Goal: Complete application form

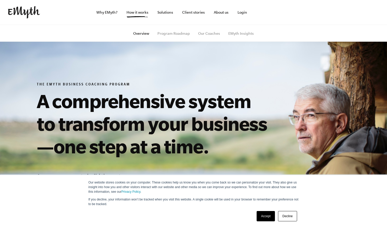
click at [271, 216] on link "Accept" at bounding box center [265, 216] width 18 height 10
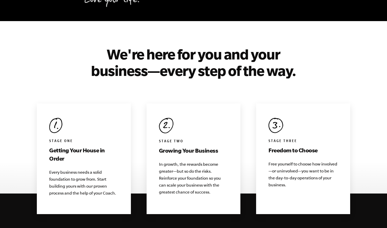
scroll to position [483, 0]
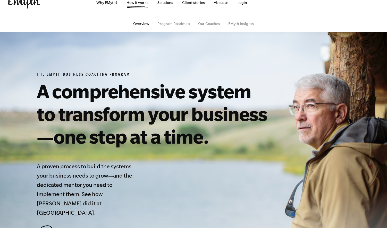
scroll to position [0, 0]
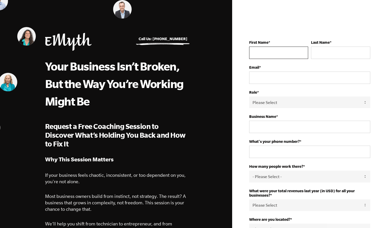
click at [273, 54] on input "First Name *" at bounding box center [278, 53] width 59 height 12
type input "[PERSON_NAME]"
type input "Packer"
type input "[EMAIL_ADDRESS][DOMAIN_NAME]"
type input "18012301046"
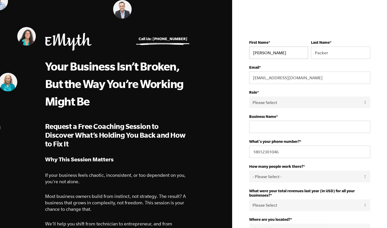
select select "[GEOGRAPHIC_DATA]"
click at [290, 127] on input "Business Name *" at bounding box center [309, 127] width 121 height 12
type input "TB Electric"
click at [242, 130] on div "First Name * [PERSON_NAME] Last Name * [PERSON_NAME] Email * [EMAIL_ADDRESS][DO…" at bounding box center [309, 186] width 136 height 320
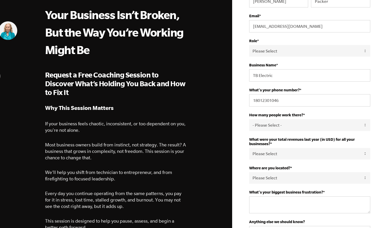
scroll to position [55, 0]
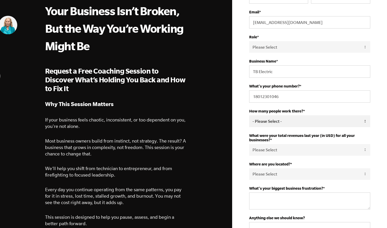
click at [274, 121] on select "- Please Select - 50+ [PHONE_NUMBER] 10-19 4-9 1-3 0 tfa_105 tfa_106 tfa_107 tf…" at bounding box center [309, 121] width 121 height 12
select select "4-9"
click at [249, 116] on select "- Please Select - 50+ [PHONE_NUMBER] 10-19 4-9 1-3 0 tfa_105 tfa_106 tfa_107 tf…" at bounding box center [309, 121] width 121 height 12
click at [273, 153] on select "Please Select 0-75K 76-150K 151-275K 276-500K 501-750K 751-1M 1-2.5M 2.5-5M 5-1…" at bounding box center [309, 150] width 121 height 12
select select "1-2.5M"
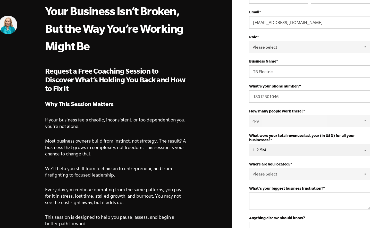
click at [249, 145] on select "Please Select 0-75K 76-150K 151-275K 276-500K 501-750K 751-1M 1-2.5M 2.5-5M 5-1…" at bounding box center [309, 150] width 121 height 12
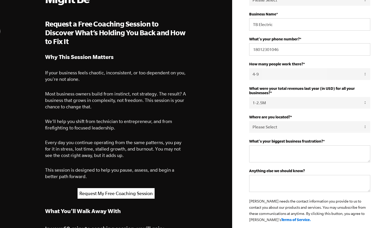
scroll to position [103, 0]
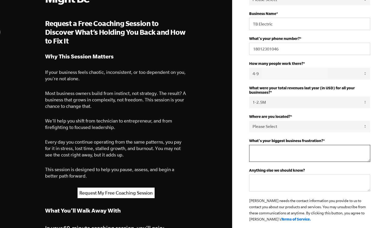
click at [264, 150] on textarea "What's your biggest business frustration? *" at bounding box center [309, 153] width 121 height 17
type textarea "P"
type textarea "B"
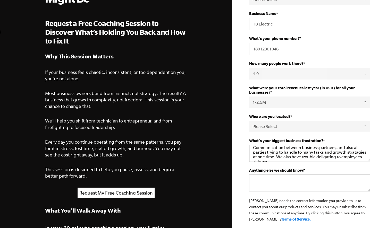
scroll to position [4, 0]
click at [357, 154] on textarea "Communication between business partners, and also all parties trying to handle …" at bounding box center [309, 153] width 121 height 17
click at [365, 154] on textarea "Communication between business partners, and also all parties trying to handle …" at bounding box center [309, 153] width 121 height 17
click at [322, 153] on textarea "Communication between business partners, and also all parties trying to handle …" at bounding box center [309, 153] width 121 height 17
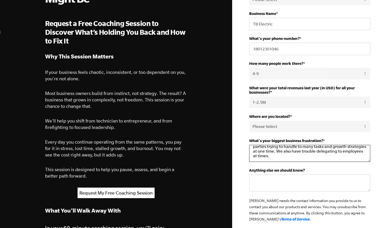
click at [303, 159] on textarea "Communication between business partners, and also all parties trying to handle …" at bounding box center [309, 153] width 121 height 17
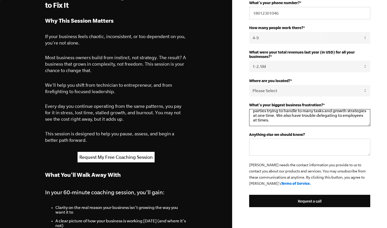
scroll to position [144, 0]
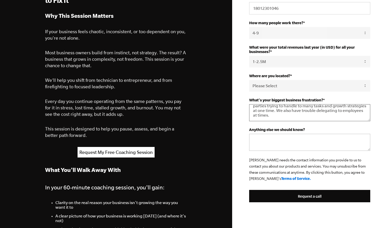
type textarea "Communication between business partners, and also all parties trying to handle …"
click at [272, 137] on textarea "Anything else we should know?" at bounding box center [309, 142] width 121 height 17
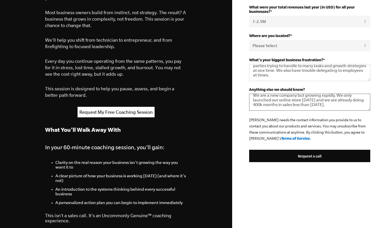
scroll to position [186, 0]
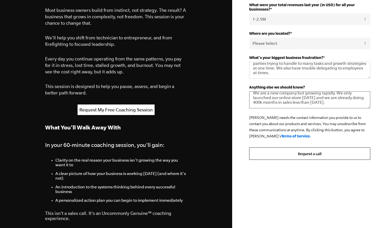
type textarea "We are a new company but growing rapidly. We only launched our online store [DA…"
click at [263, 152] on input "Request a call" at bounding box center [309, 154] width 121 height 12
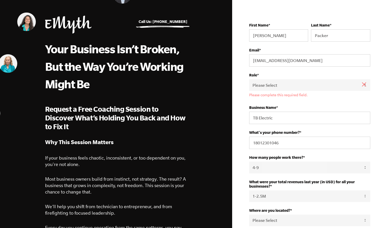
scroll to position [16, 0]
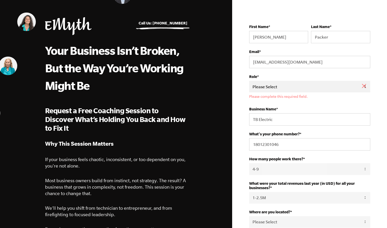
click at [269, 88] on select "Please Select Owner Partner / Co-Owner Executive Employee / Other" at bounding box center [309, 87] width 121 height 12
select select "Partner / Co-Owner"
click at [249, 81] on select "Please Select Owner Partner / Co-Owner Executive Employee / Other" at bounding box center [309, 87] width 121 height 12
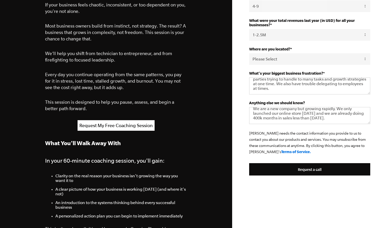
scroll to position [0, 0]
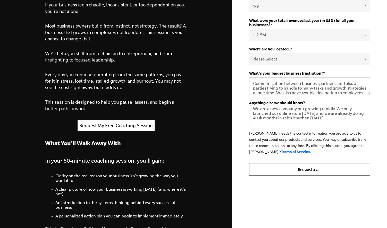
click at [275, 168] on input "Request a call" at bounding box center [309, 169] width 121 height 12
